Goal: Find specific page/section: Find specific page/section

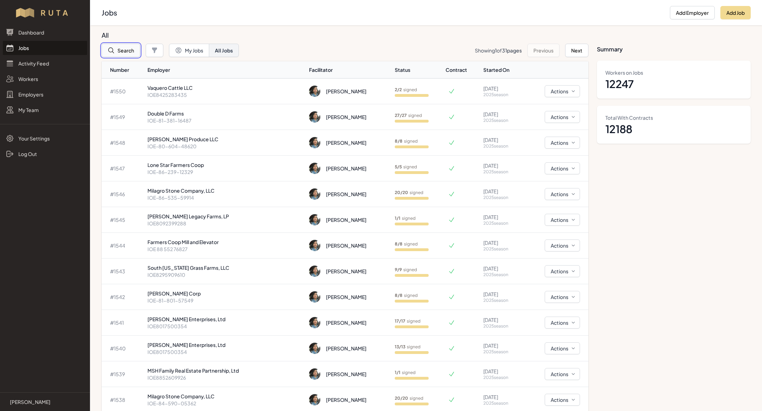
click at [131, 56] on button "Search" at bounding box center [121, 50] width 38 height 13
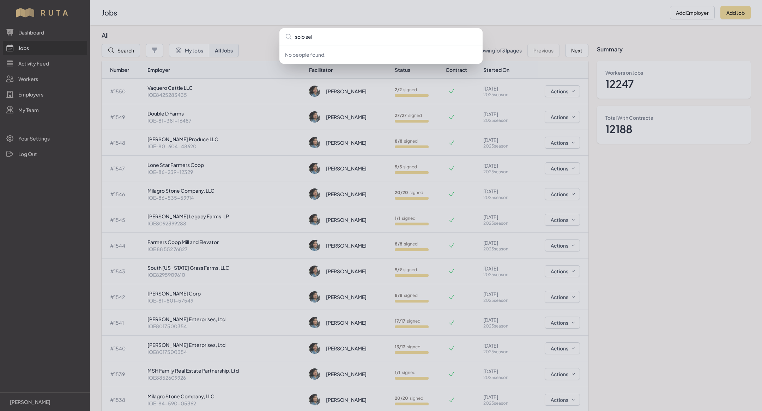
type input "solo sele"
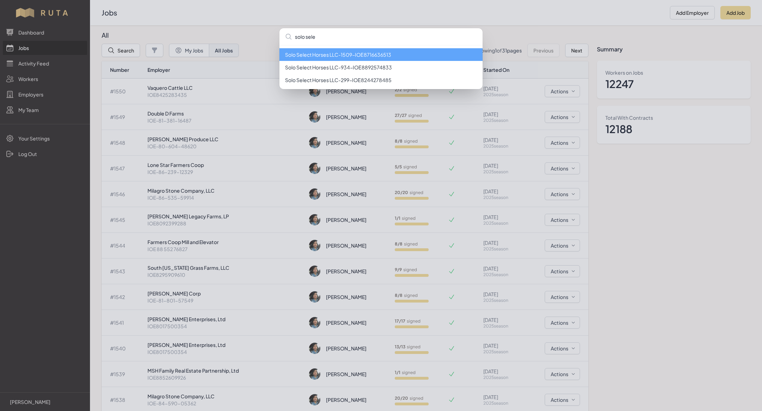
click at [317, 53] on li "Solo Select Horses LLC - 1509 - IOE8716636513" at bounding box center [380, 54] width 203 height 13
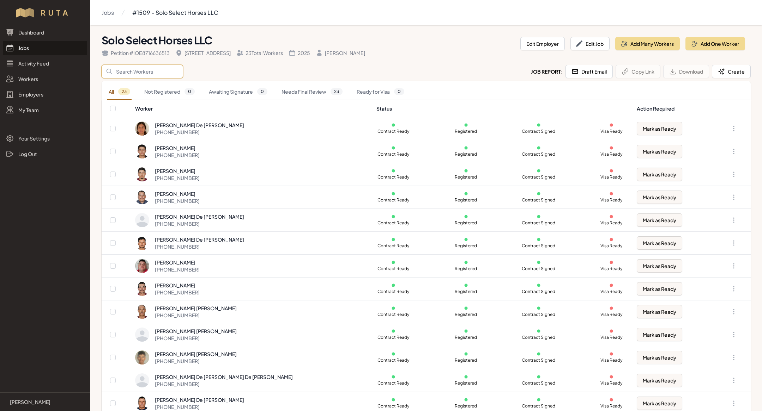
click at [135, 74] on input "Search" at bounding box center [142, 71] width 81 height 13
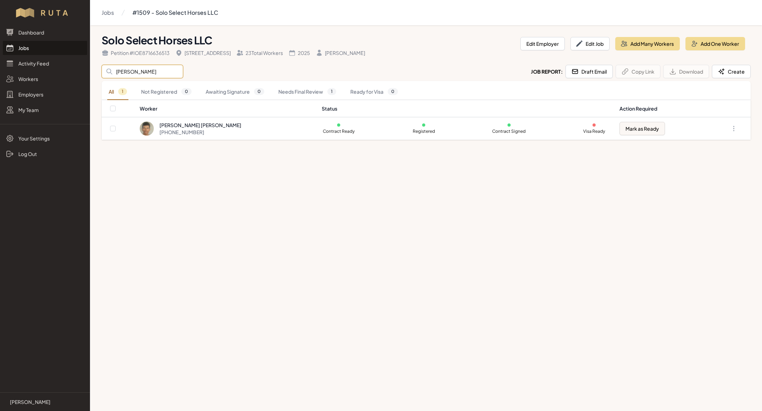
type input "[PERSON_NAME]"
click at [312, 280] on main "Jobs #1509 - Solo Select Horses LLC Solo Select Horses LLC Petition # IOE871663…" at bounding box center [381, 205] width 762 height 411
click at [41, 45] on link "Jobs" at bounding box center [45, 48] width 84 height 14
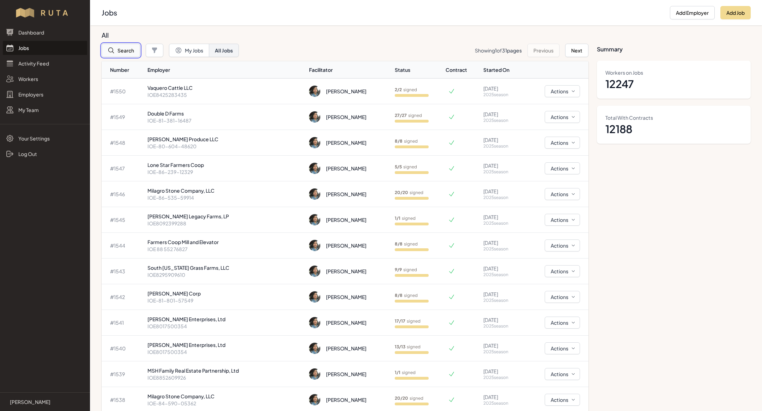
click at [129, 51] on button "Search" at bounding box center [121, 50] width 38 height 13
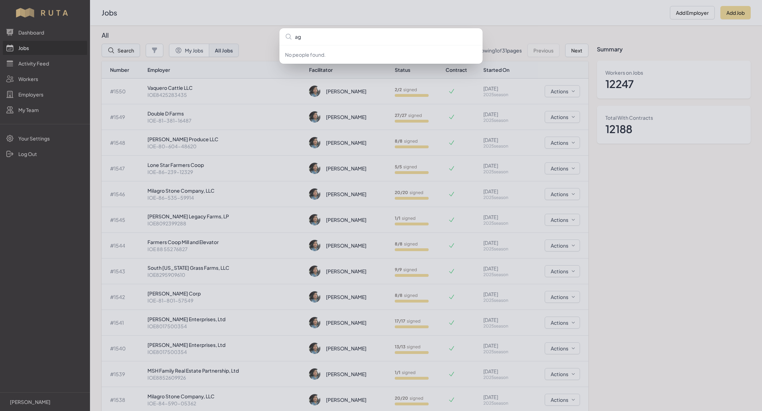
type input "ag e"
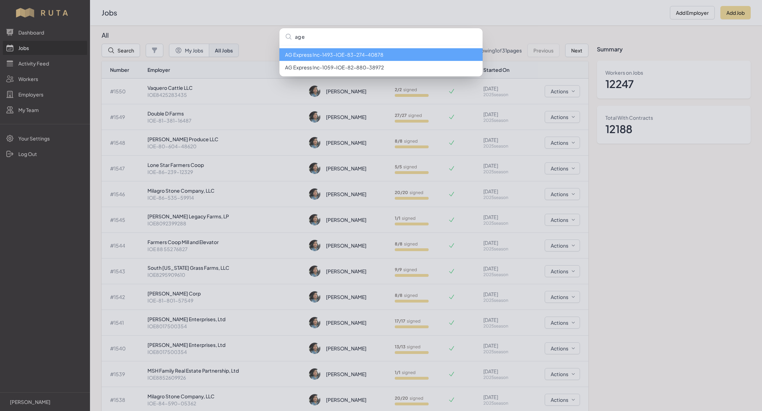
click at [356, 50] on li "AG Express Inc - 1493 - IOE-83-274-40878" at bounding box center [380, 54] width 203 height 13
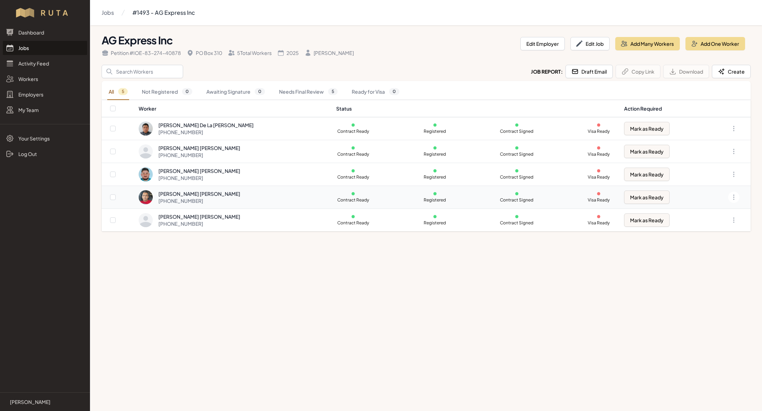
click at [164, 204] on td "[PERSON_NAME] [PERSON_NAME] [PHONE_NUMBER]" at bounding box center [235, 197] width 194 height 23
click at [53, 47] on link "Jobs" at bounding box center [45, 48] width 84 height 14
